Goal: Task Accomplishment & Management: Manage account settings

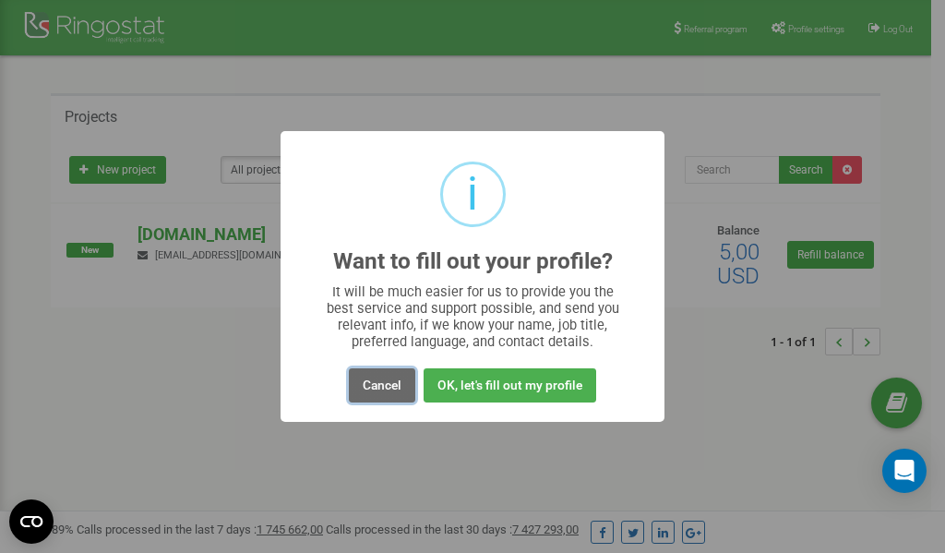
click at [388, 384] on button "Cancel" at bounding box center [382, 385] width 66 height 34
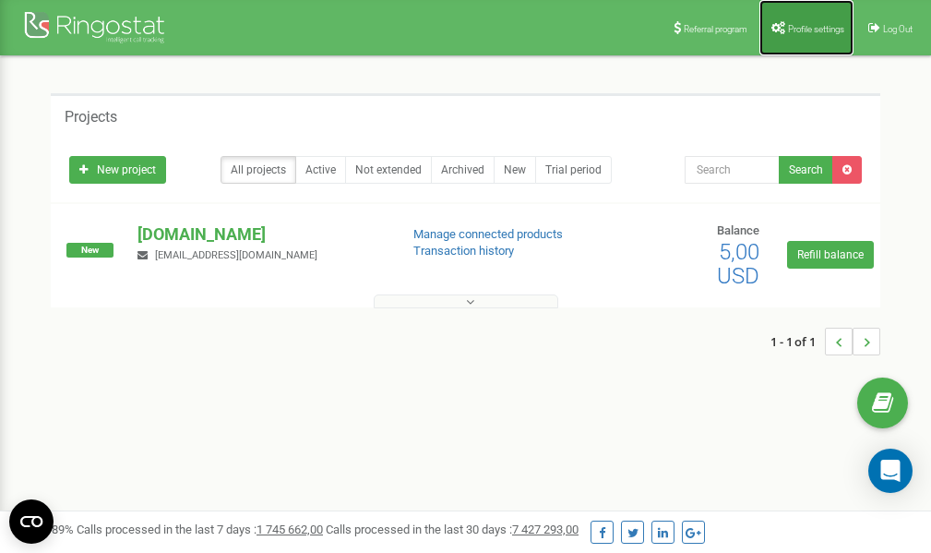
click at [801, 27] on span "Profile settings" at bounding box center [816, 29] width 56 height 10
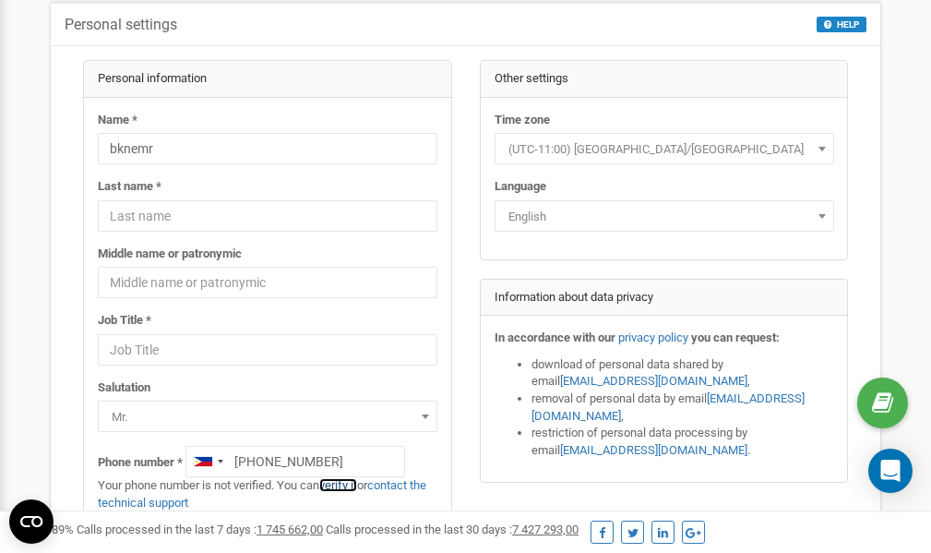
click at [344, 485] on link "verify it" at bounding box center [338, 485] width 38 height 14
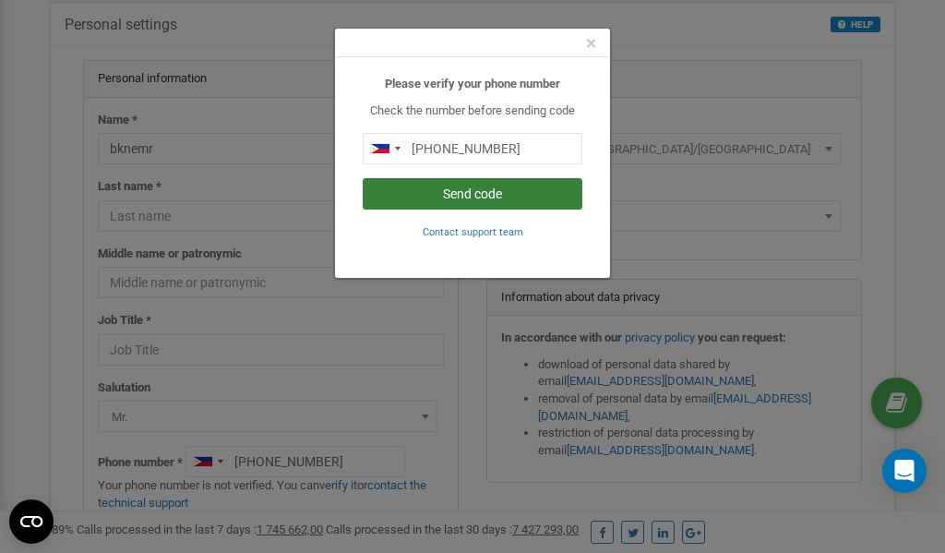
click at [468, 195] on button "Send code" at bounding box center [473, 193] width 220 height 31
